Goal: Feedback & Contribution: Leave review/rating

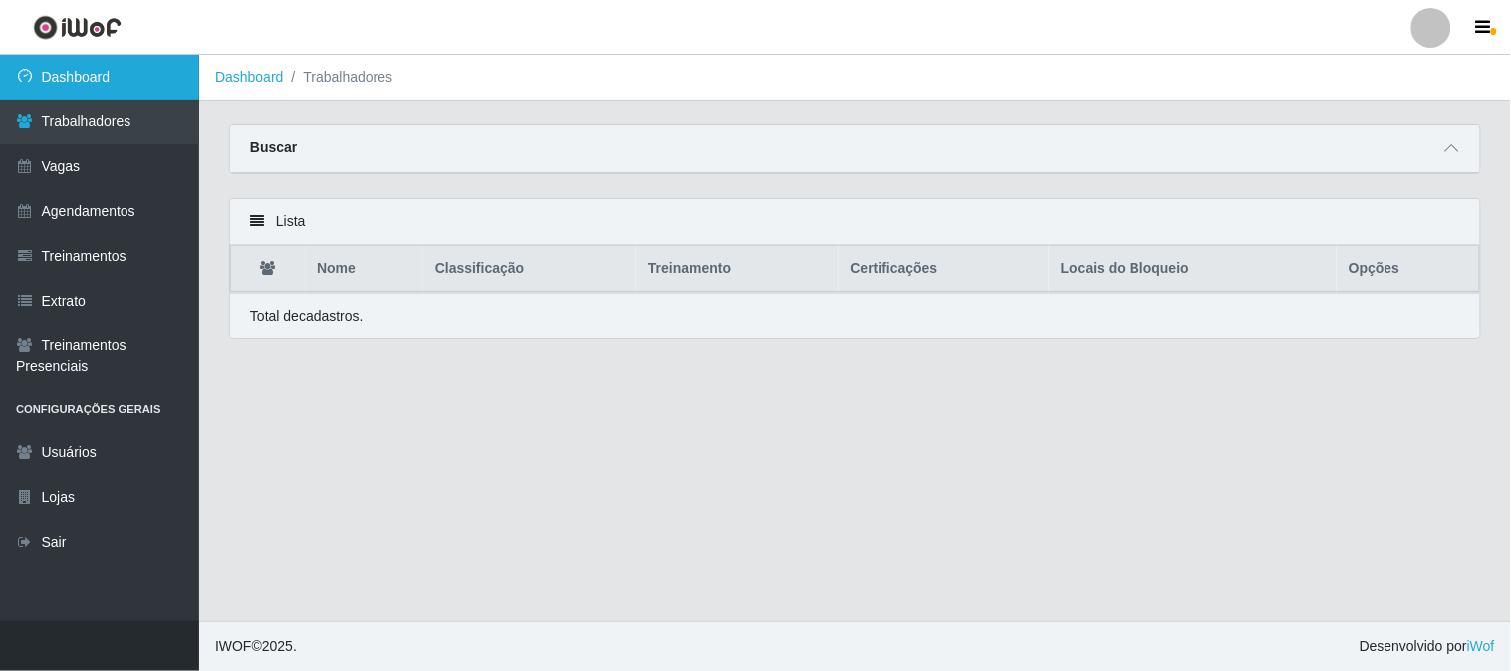
click at [122, 83] on link "Dashboard" at bounding box center [99, 77] width 199 height 45
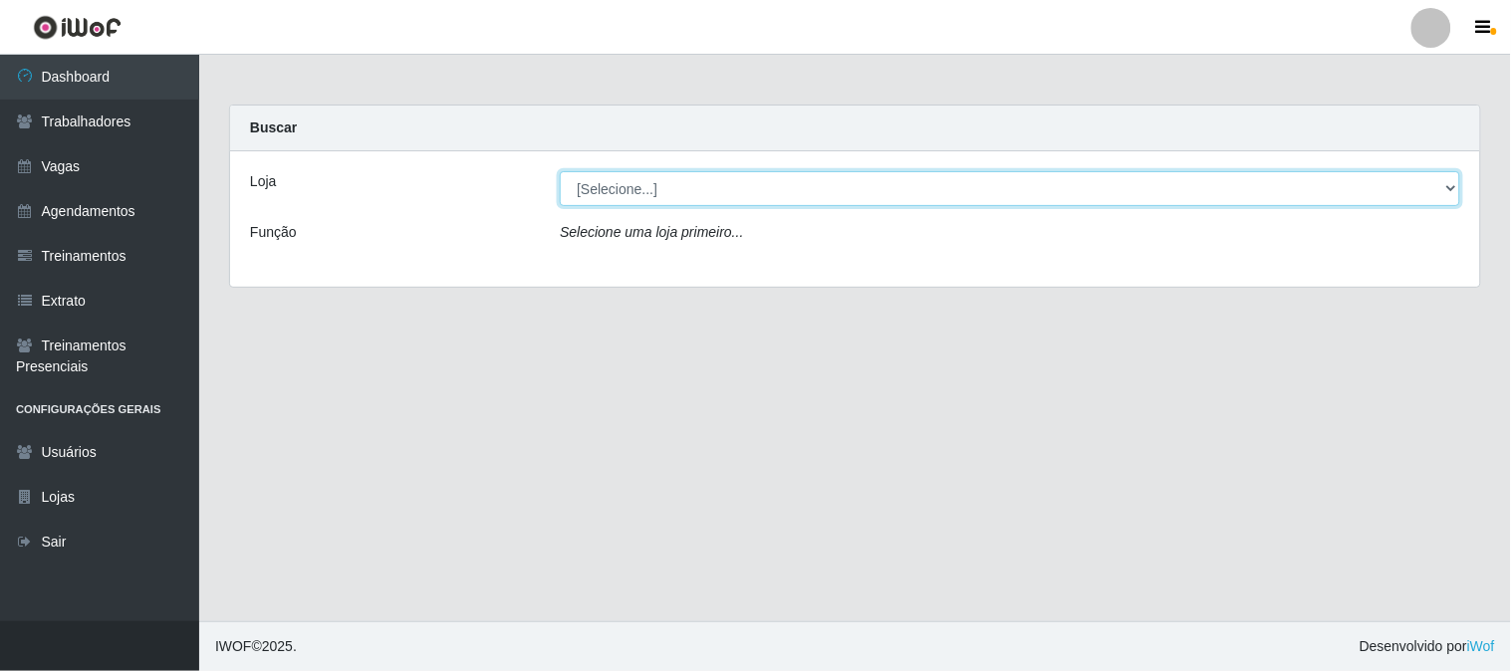
click at [667, 195] on select "[Selecione...] Sapore D'[GEOGRAPHIC_DATA]" at bounding box center [1010, 188] width 900 height 35
select select "266"
click at [560, 171] on select "[Selecione...] Sapore D'[GEOGRAPHIC_DATA]" at bounding box center [1010, 188] width 900 height 35
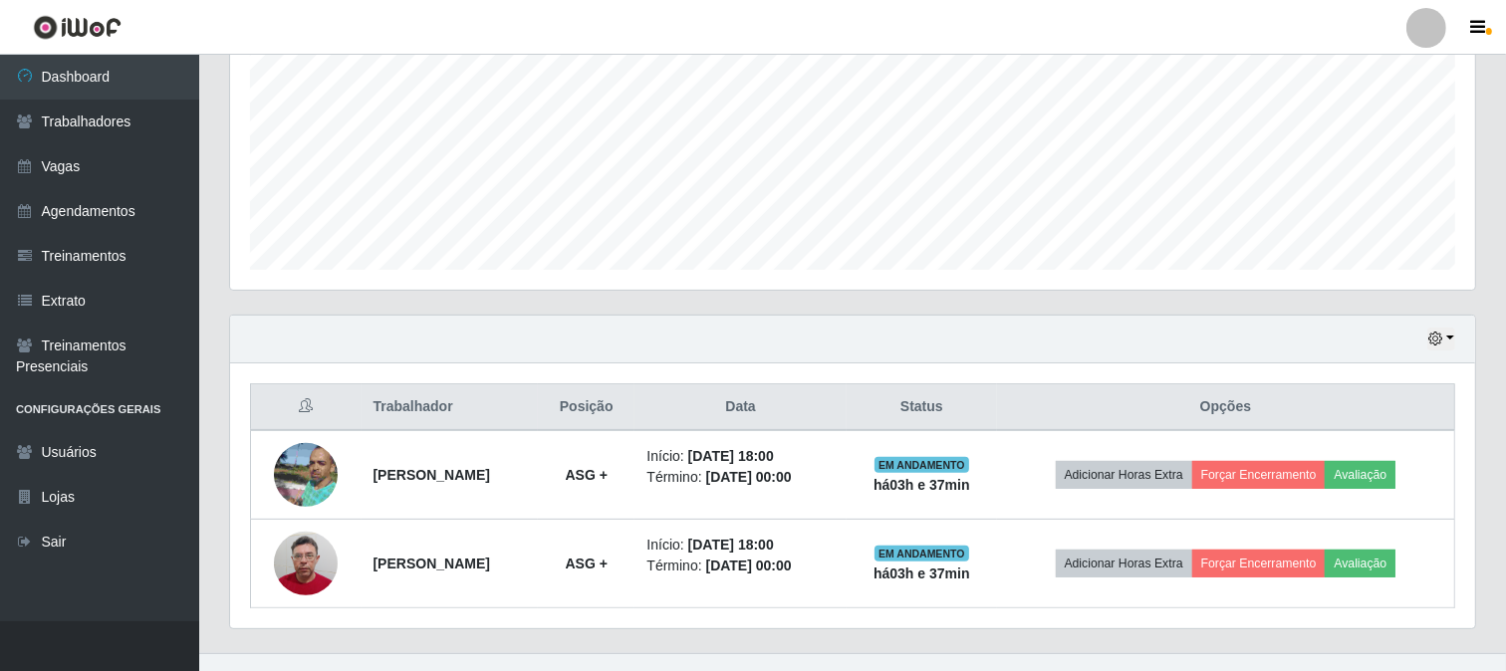
scroll to position [474, 0]
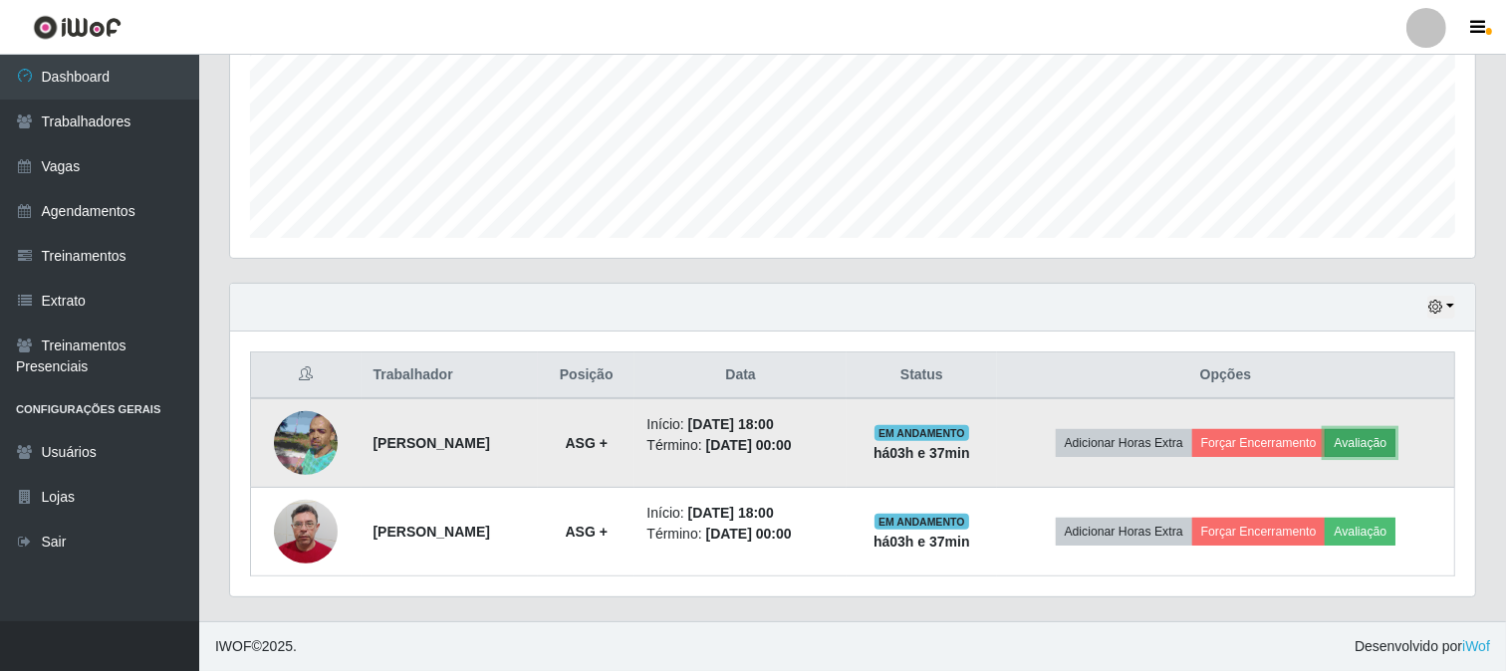
click at [1361, 446] on button "Avaliação" at bounding box center [1359, 443] width 71 height 28
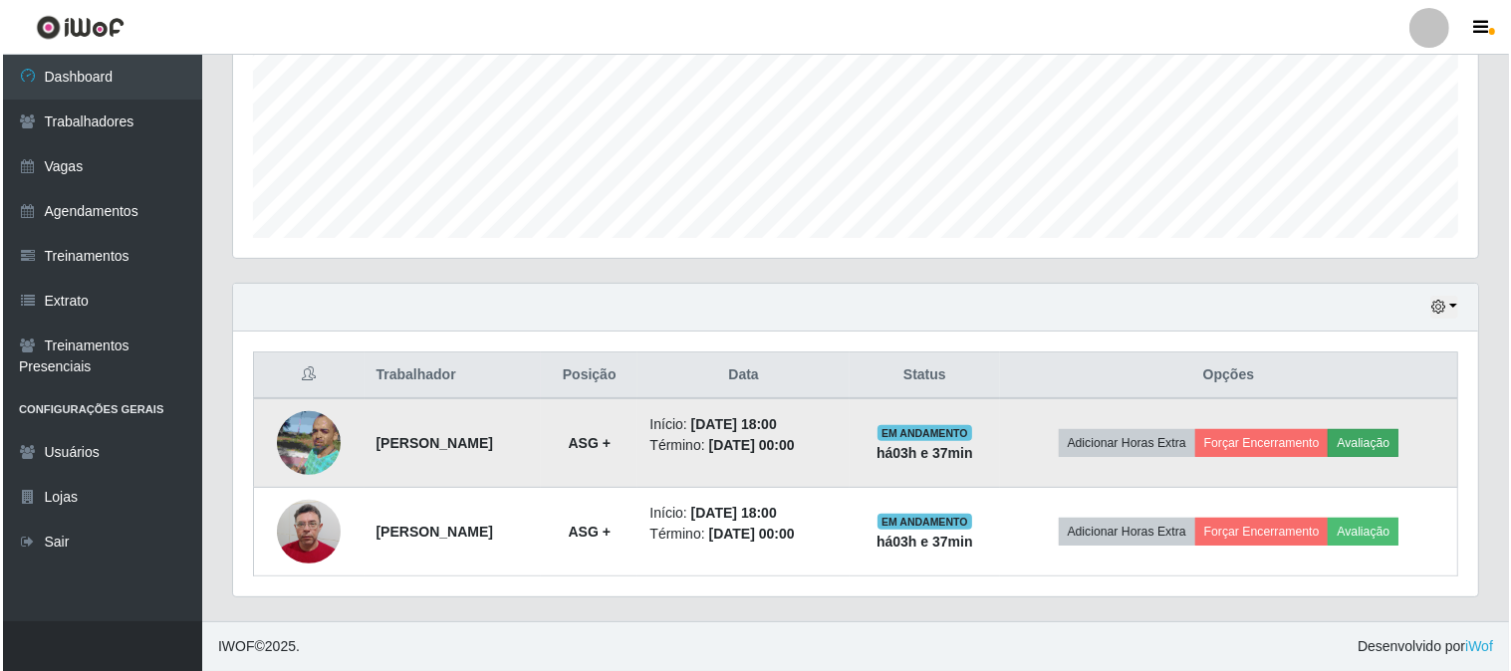
scroll to position [412, 1232]
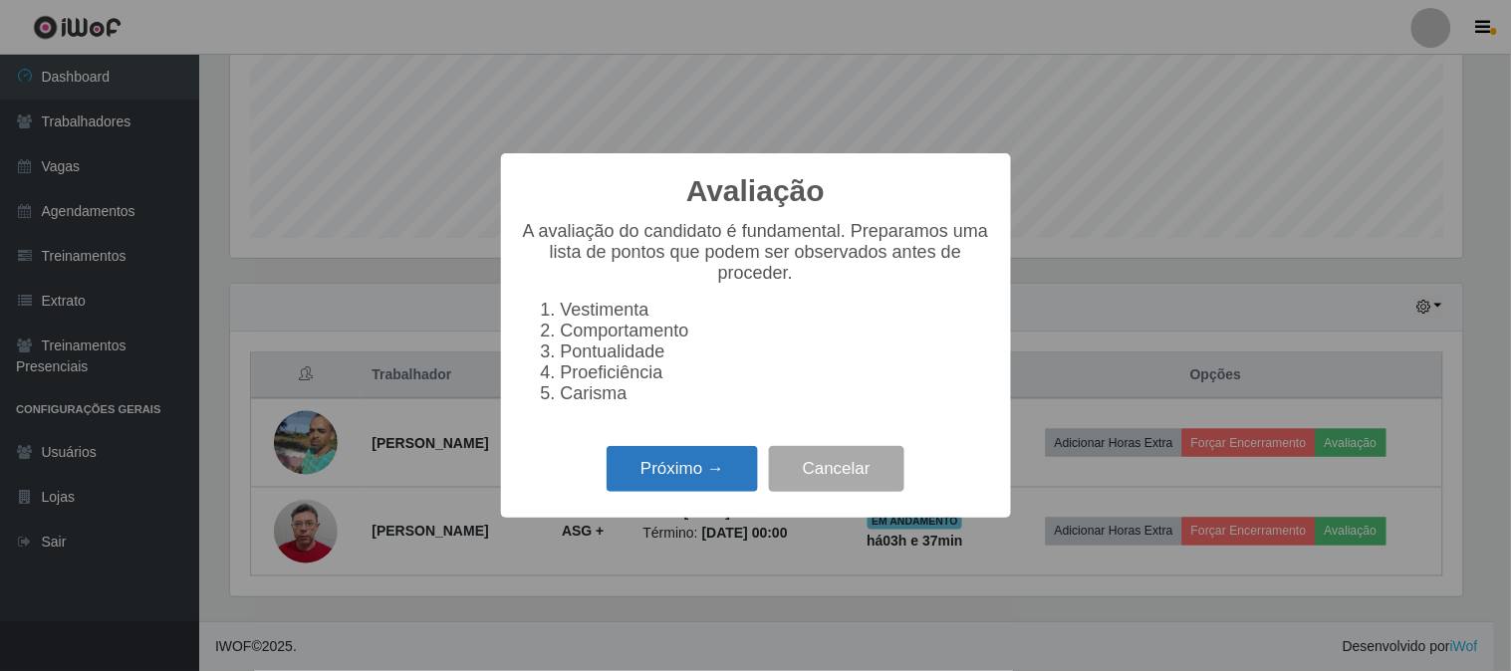
click at [703, 468] on button "Próximo →" at bounding box center [681, 469] width 151 height 47
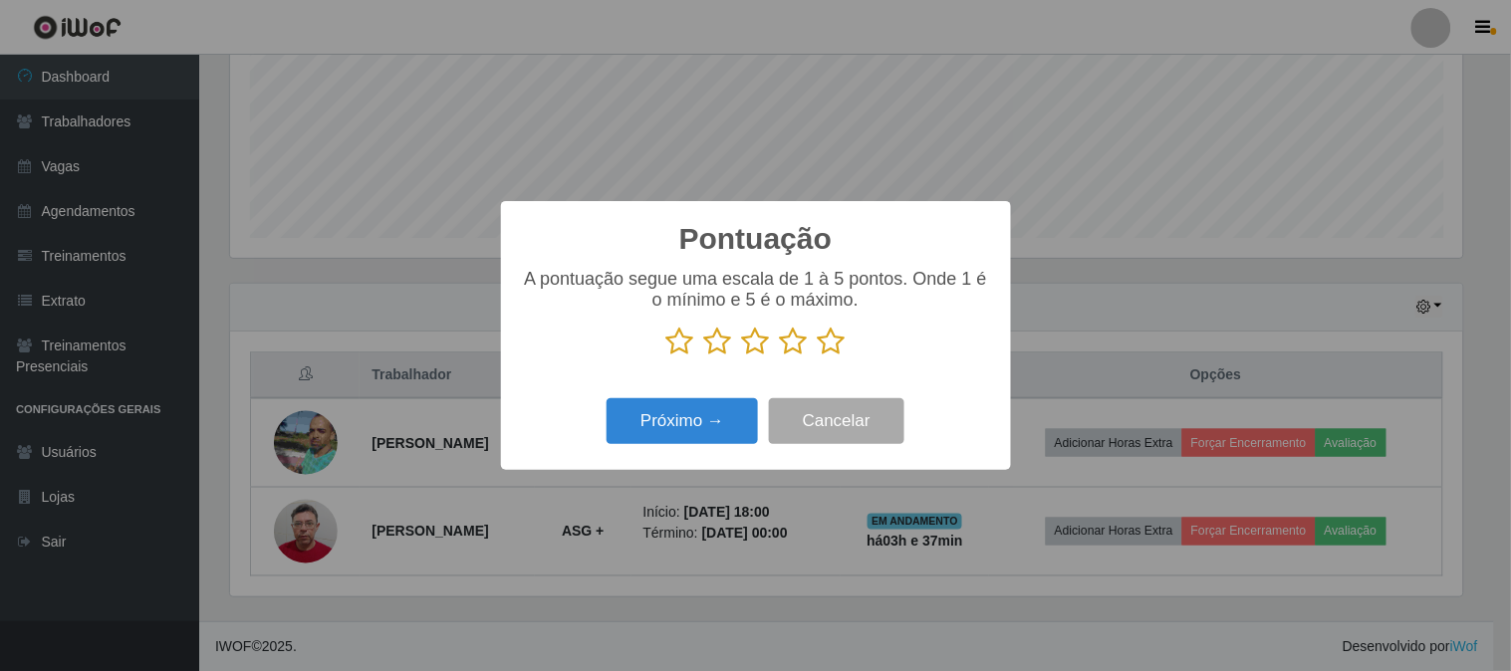
click at [827, 349] on icon at bounding box center [832, 342] width 28 height 30
click at [818, 356] on input "radio" at bounding box center [818, 356] width 0 height 0
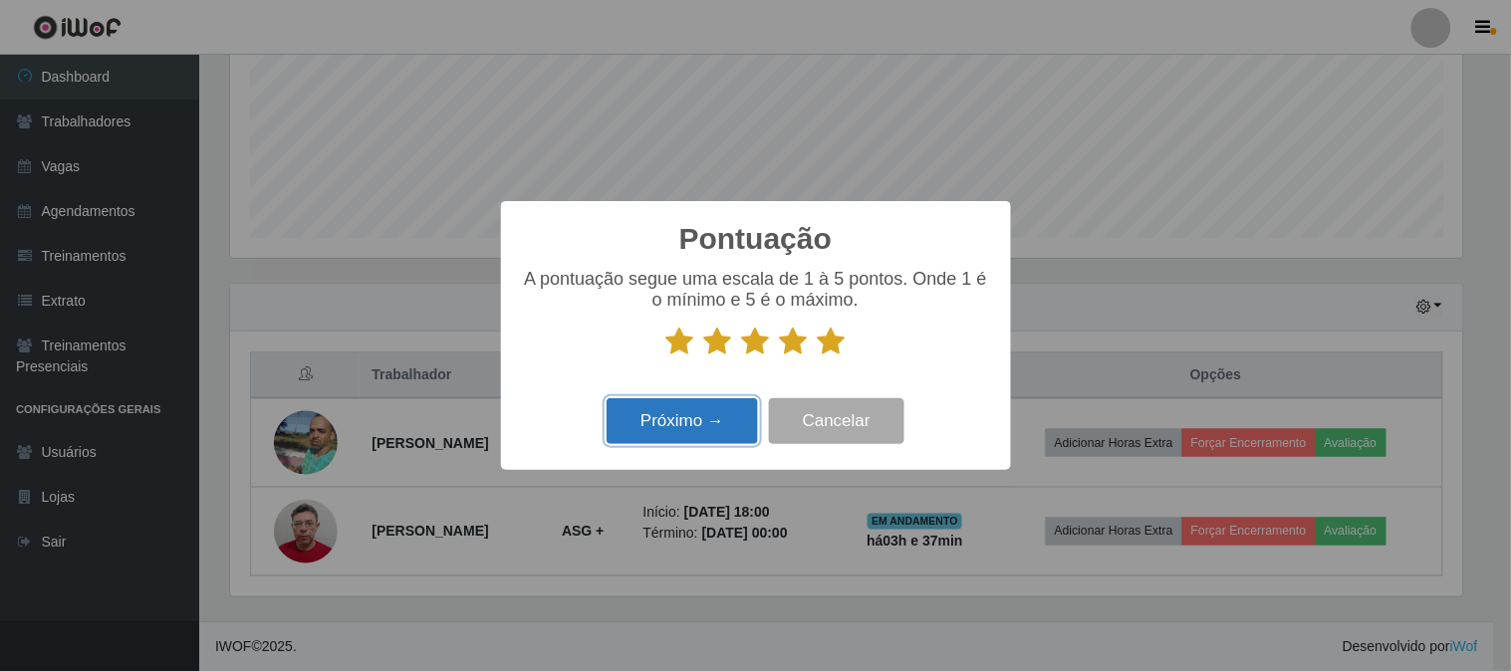
click at [720, 416] on button "Próximo →" at bounding box center [681, 421] width 151 height 47
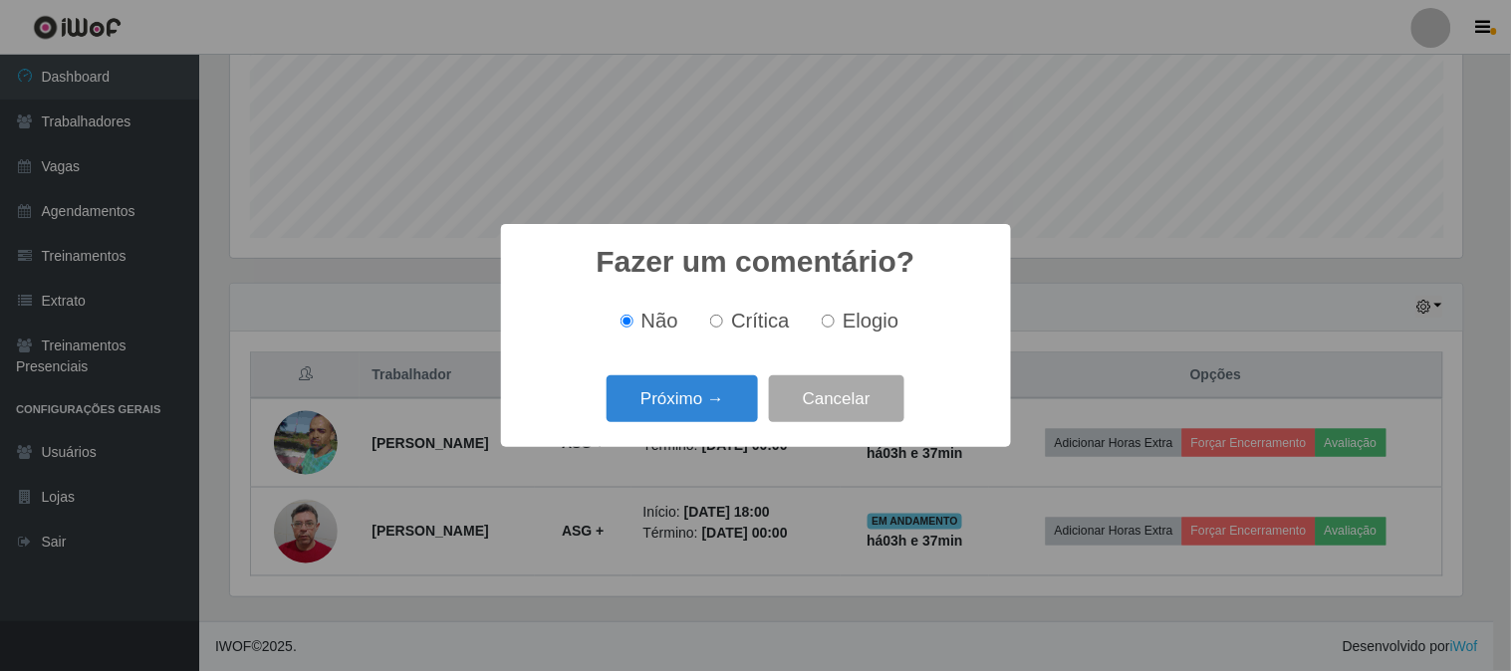
click at [842, 326] on span "Elogio" at bounding box center [870, 321] width 56 height 22
click at [834, 326] on input "Elogio" at bounding box center [828, 321] width 13 height 13
radio input "true"
click at [707, 398] on button "Próximo →" at bounding box center [681, 398] width 151 height 47
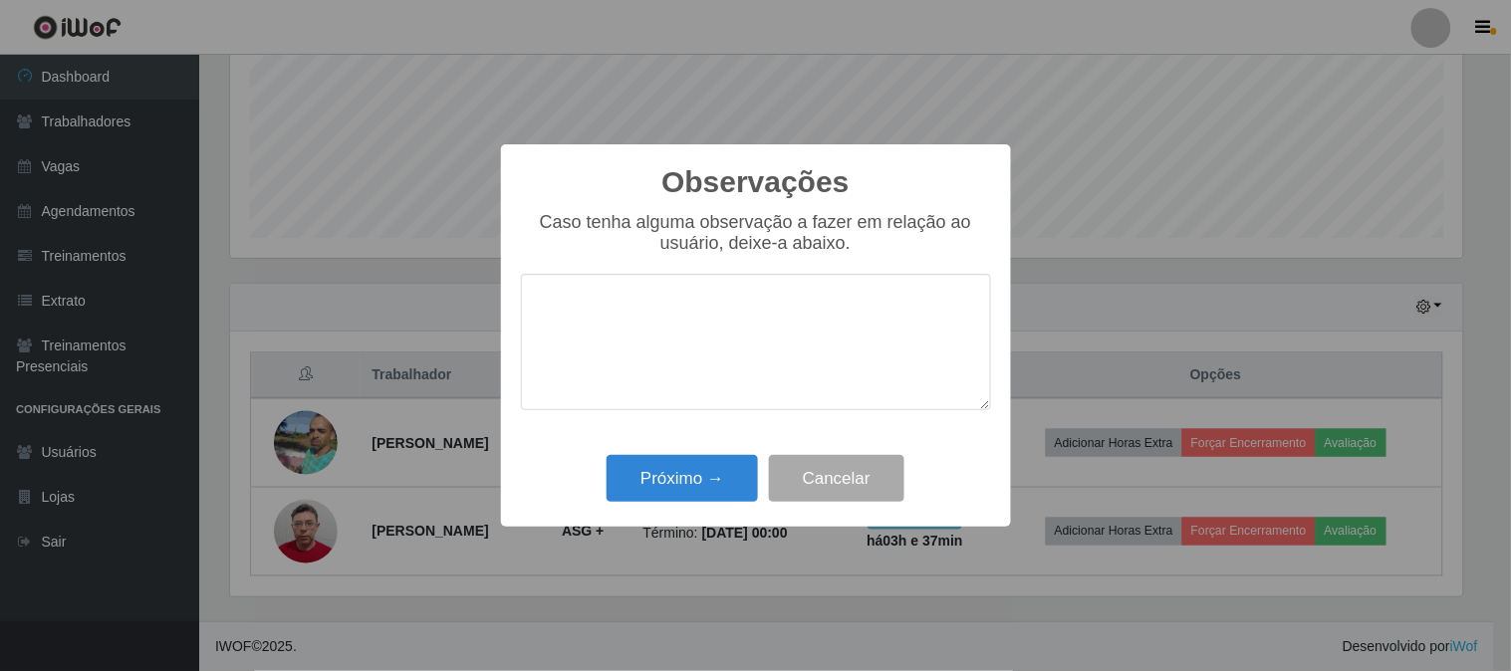
click at [720, 323] on textarea at bounding box center [756, 342] width 470 height 136
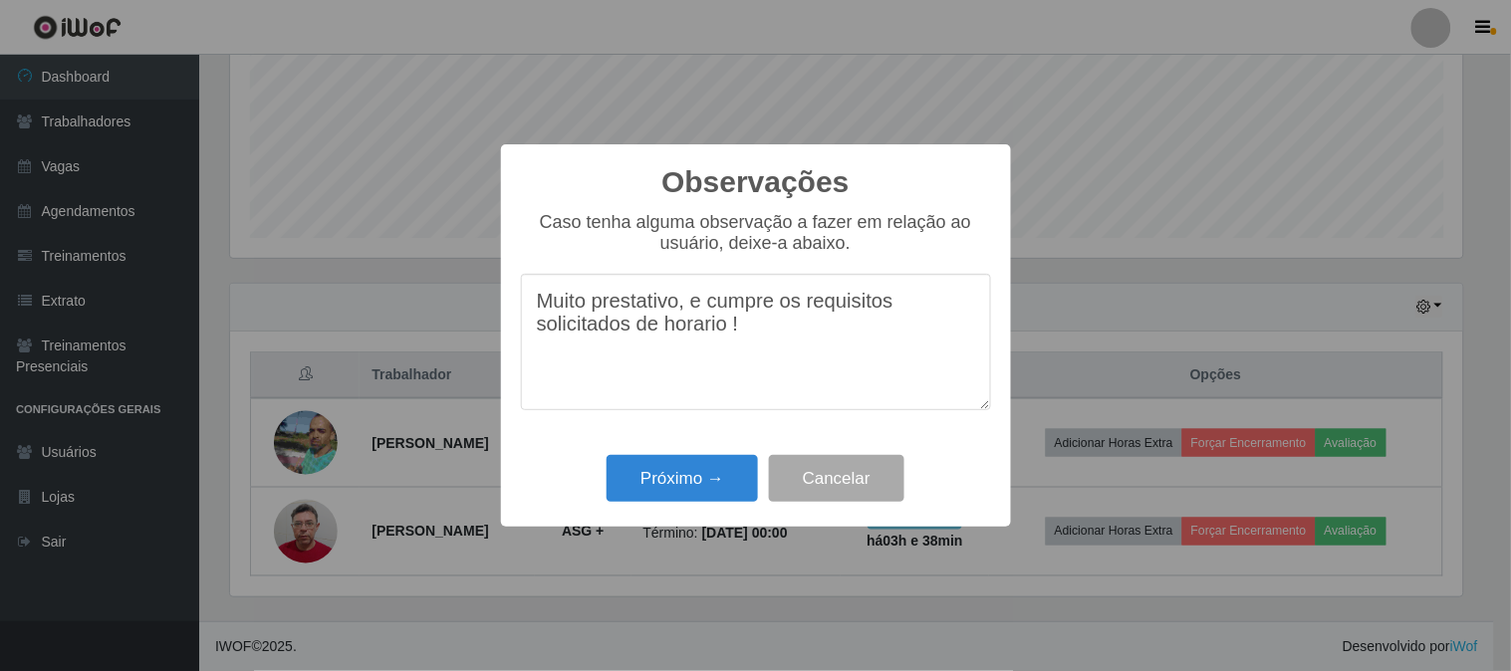
drag, startPoint x: 747, startPoint y: 334, endPoint x: 522, endPoint y: 305, distance: 226.9
click at [522, 305] on textarea "Muito prestativo, e cumpre os requisitos solicitados de horario !" at bounding box center [756, 342] width 470 height 136
type textarea "Muito prestativo, e cumpre os requisitos solicitados de horario !"
click at [710, 472] on button "Próximo →" at bounding box center [681, 478] width 151 height 47
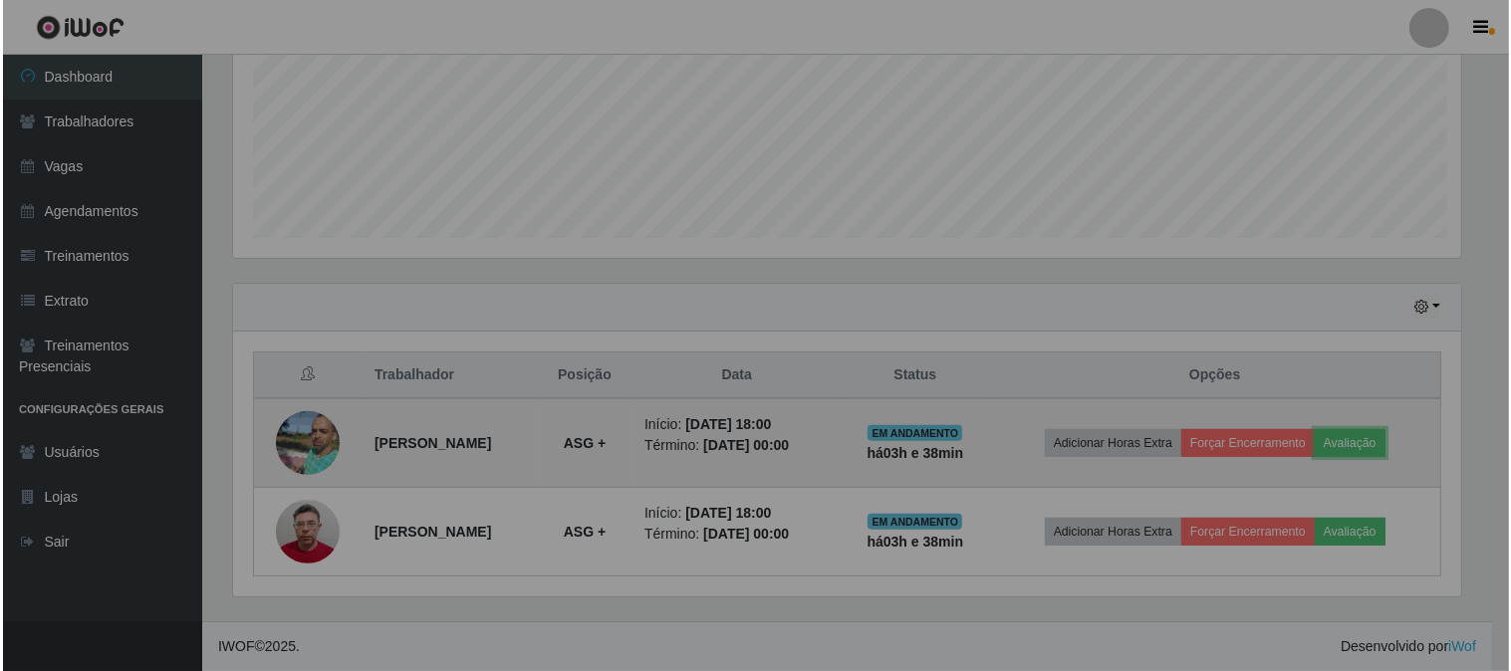
scroll to position [412, 1245]
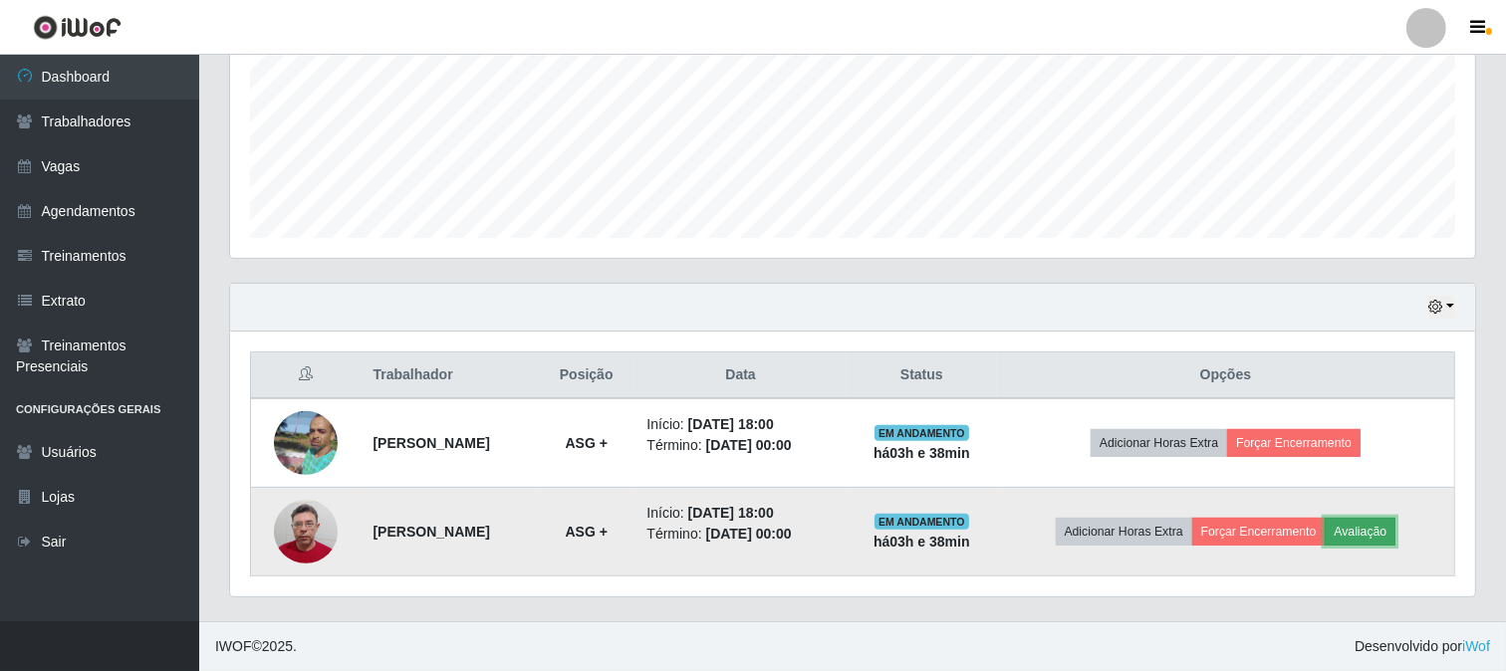
click at [1370, 531] on button "Avaliação" at bounding box center [1359, 532] width 71 height 28
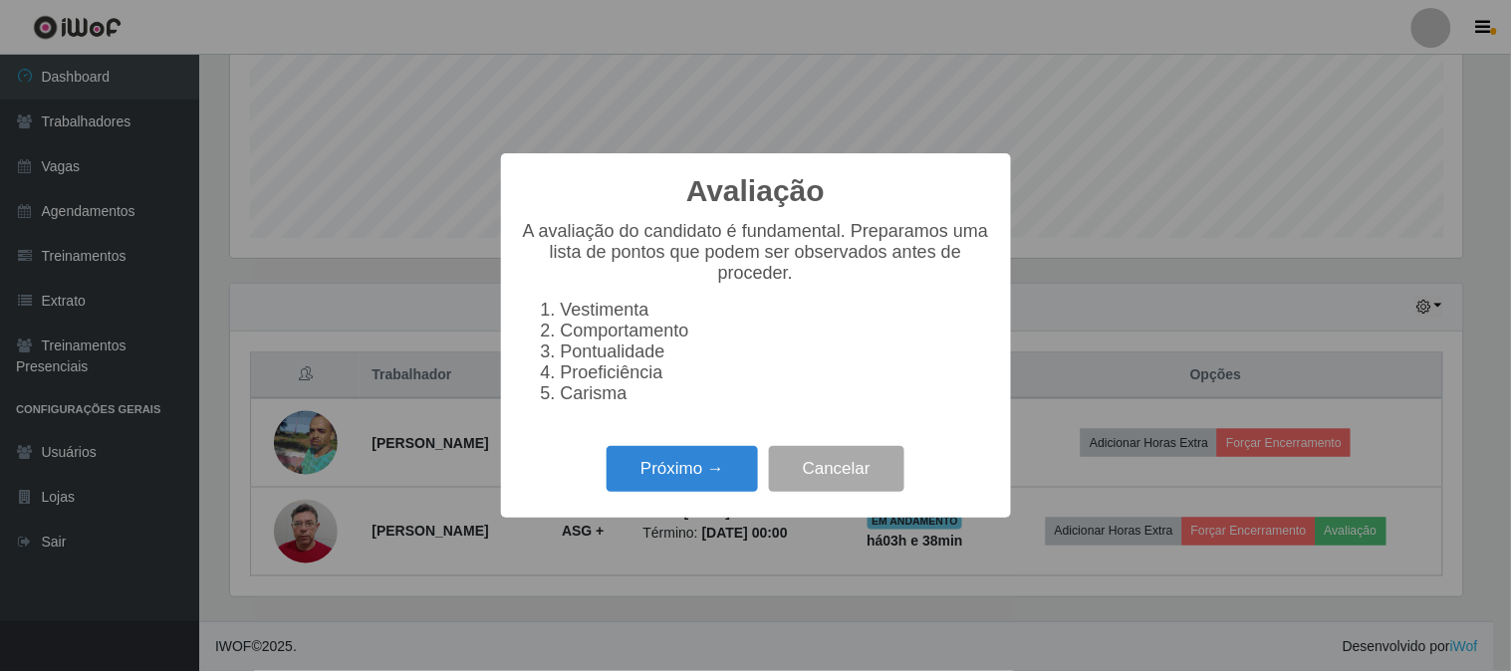
scroll to position [412, 1232]
click at [714, 479] on button "Próximo →" at bounding box center [681, 469] width 151 height 47
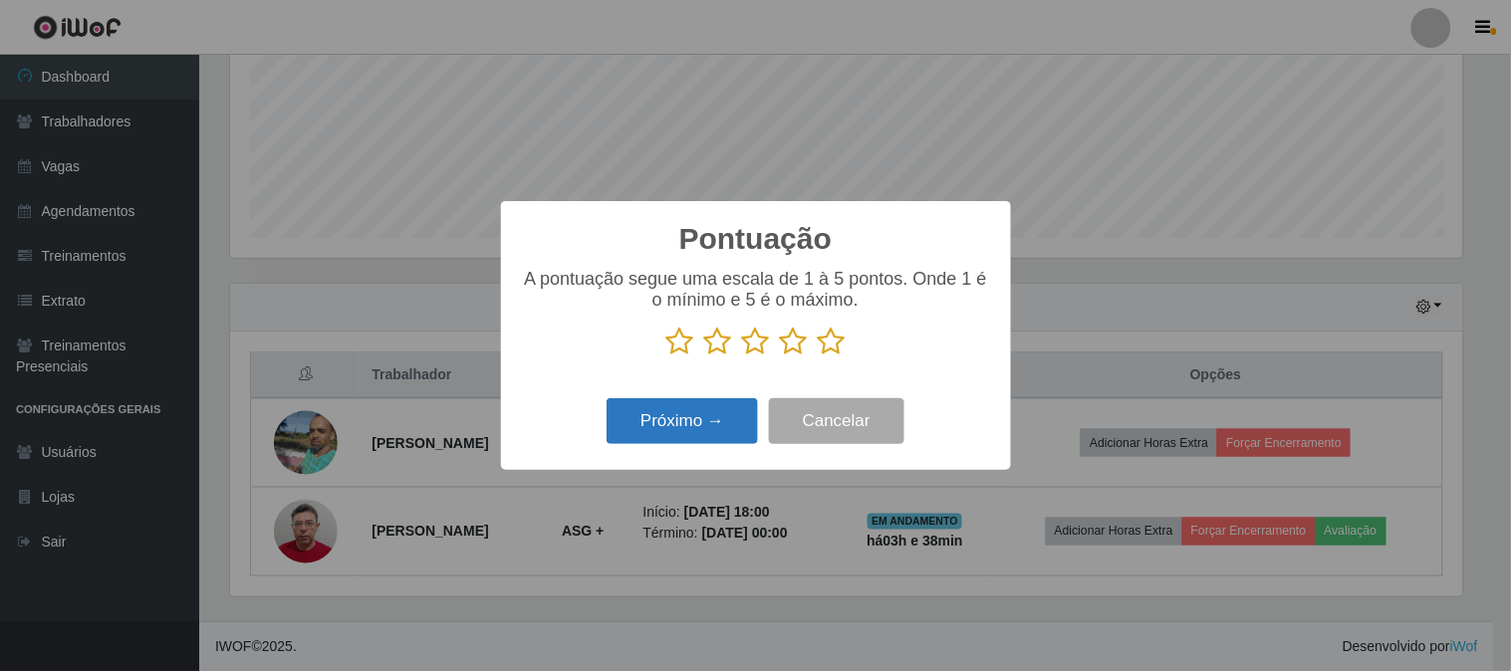
drag, startPoint x: 815, startPoint y: 341, endPoint x: 698, endPoint y: 402, distance: 131.9
click at [815, 343] on p at bounding box center [756, 342] width 470 height 30
drag, startPoint x: 836, startPoint y: 347, endPoint x: 813, endPoint y: 354, distance: 24.9
click at [833, 349] on icon at bounding box center [832, 342] width 28 height 30
click at [818, 356] on input "radio" at bounding box center [818, 356] width 0 height 0
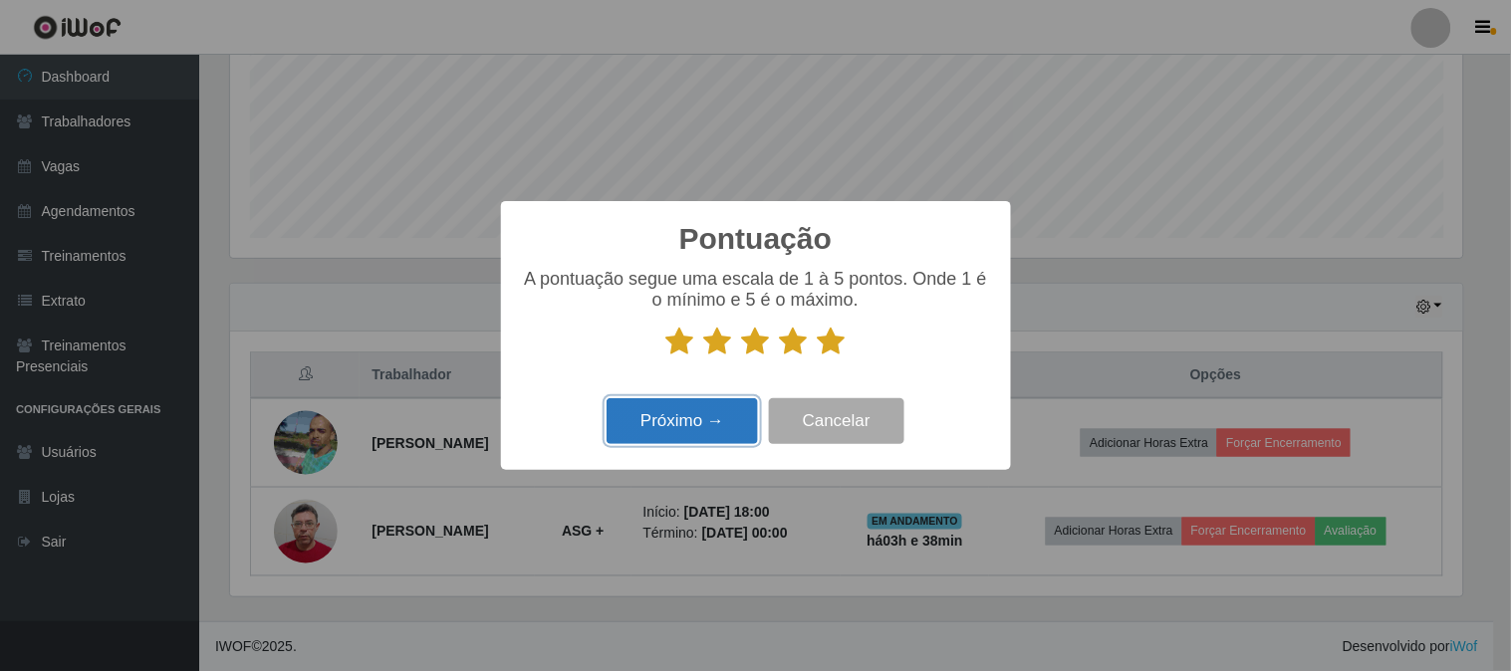
click at [667, 420] on button "Próximo →" at bounding box center [681, 421] width 151 height 47
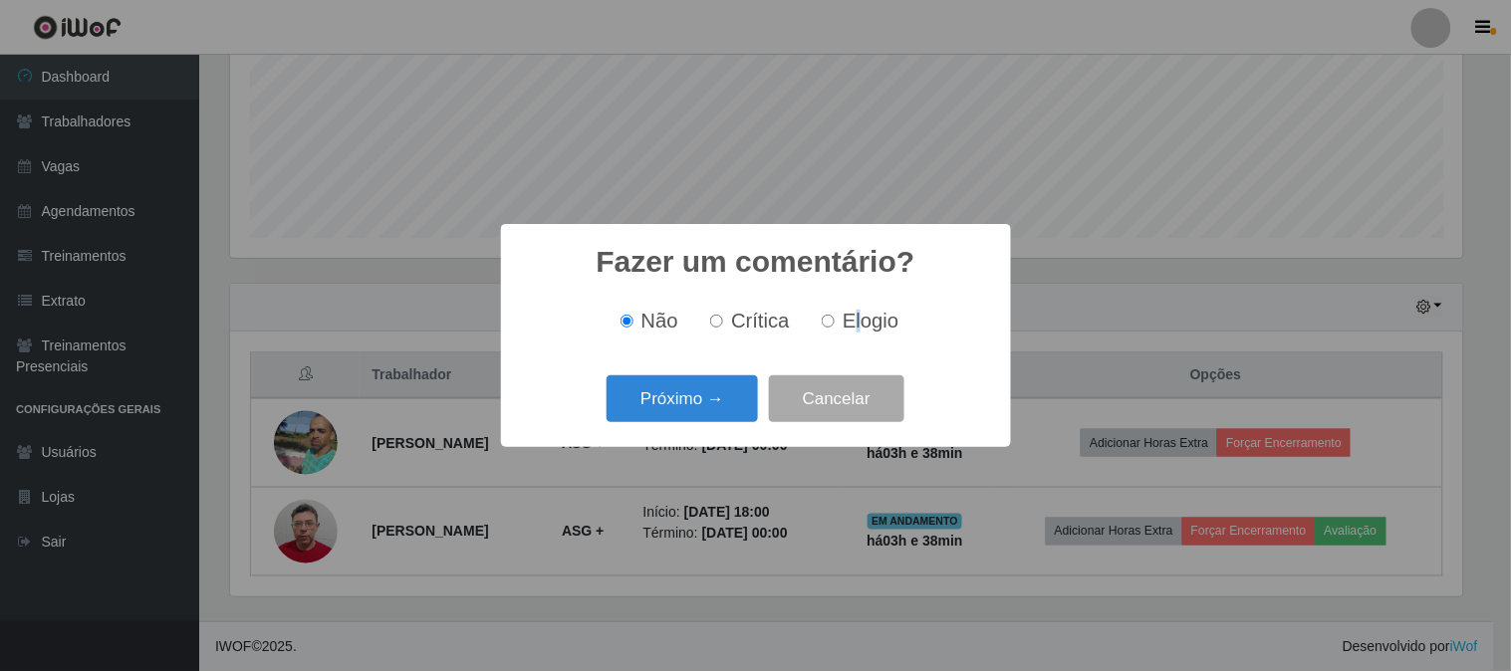
drag, startPoint x: 853, startPoint y: 323, endPoint x: 829, endPoint y: 332, distance: 26.5
click at [850, 323] on span "Elogio" at bounding box center [870, 321] width 56 height 22
drag, startPoint x: 834, startPoint y: 325, endPoint x: 780, endPoint y: 354, distance: 61.9
click at [827, 325] on label "Elogio" at bounding box center [856, 321] width 85 height 23
drag, startPoint x: 828, startPoint y: 324, endPoint x: 804, endPoint y: 342, distance: 29.9
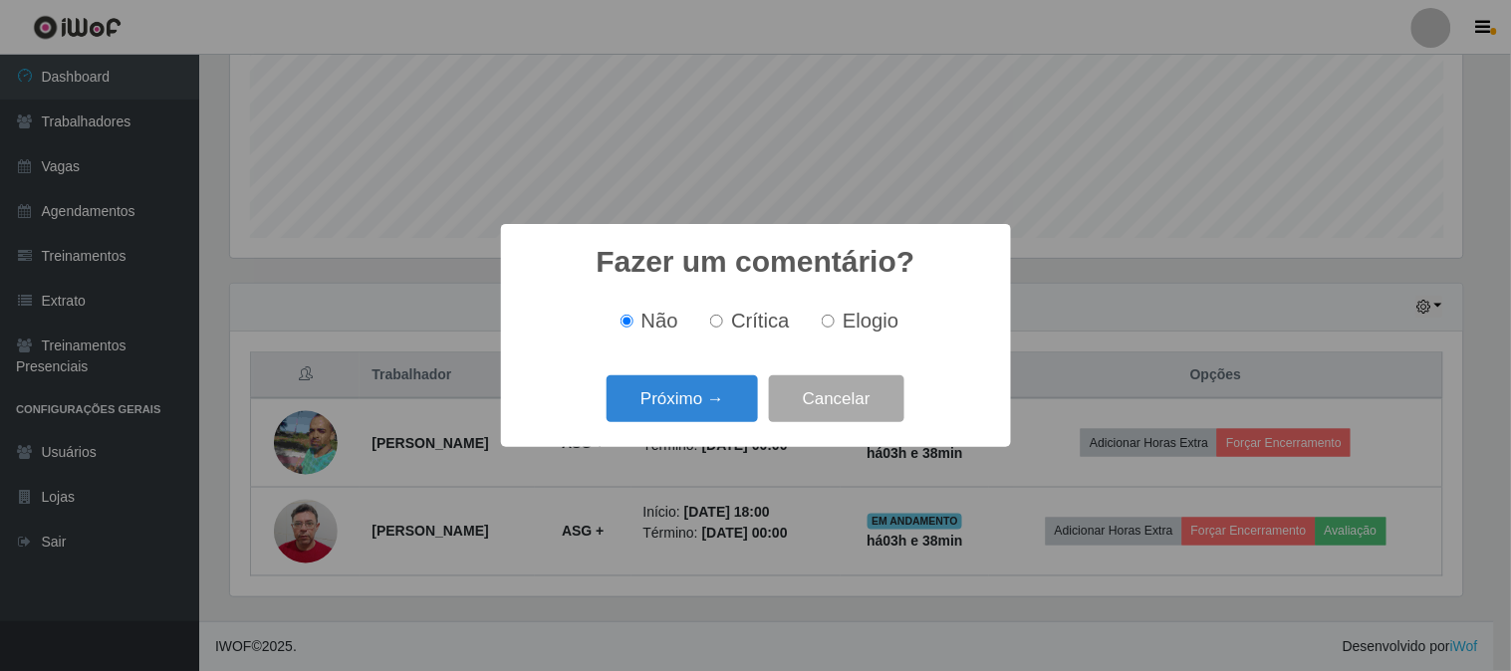
click at [824, 327] on input "Elogio" at bounding box center [828, 321] width 13 height 13
radio input "true"
click at [727, 384] on button "Próximo →" at bounding box center [681, 398] width 151 height 47
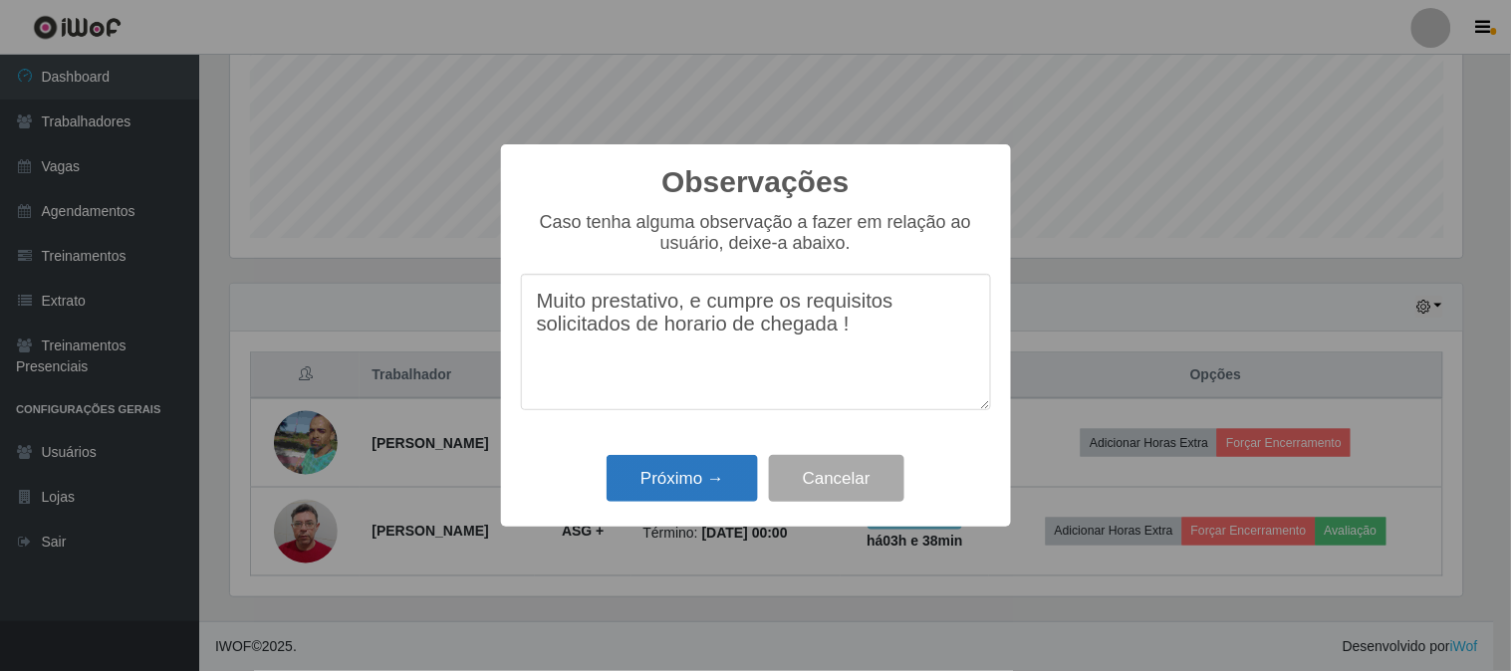
type textarea "Muito prestativo, e cumpre os requisitos solicitados de horario de chegada !"
click at [722, 482] on button "Próximo →" at bounding box center [681, 478] width 151 height 47
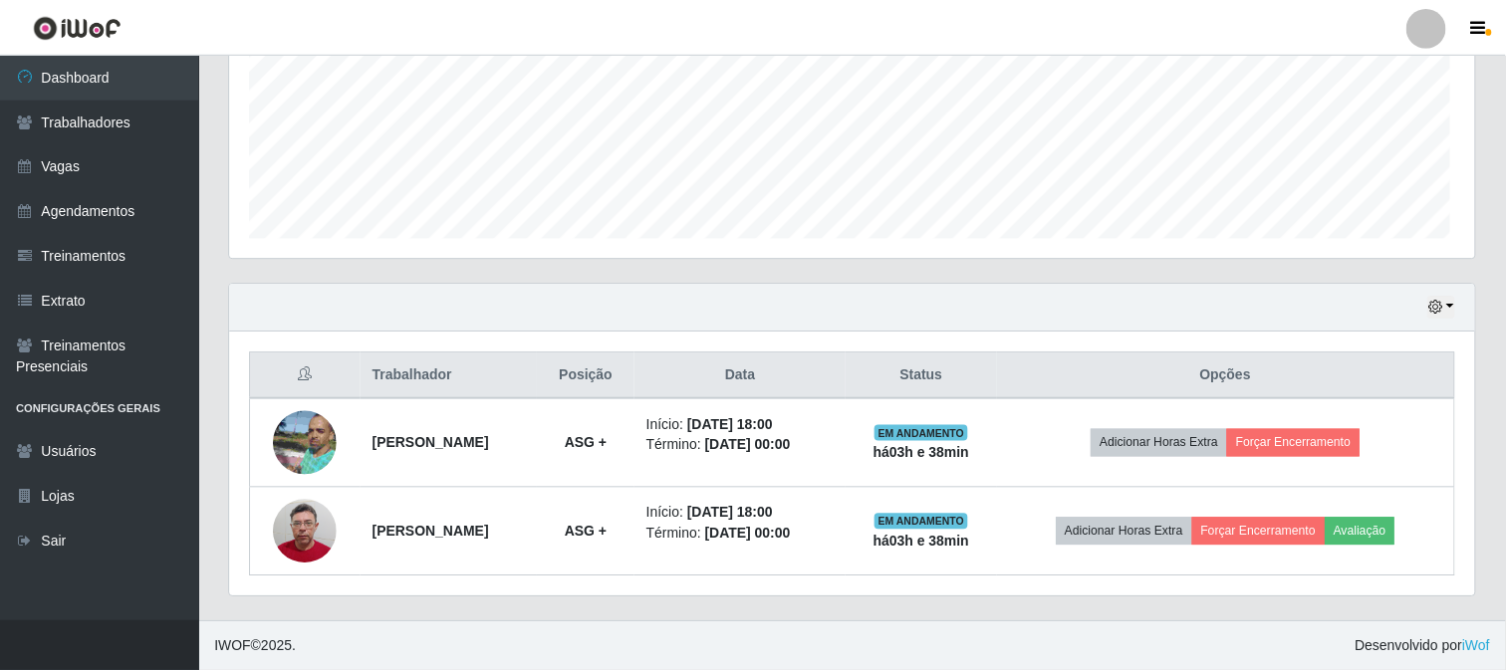
scroll to position [412, 1245]
